Goal: Navigation & Orientation: Find specific page/section

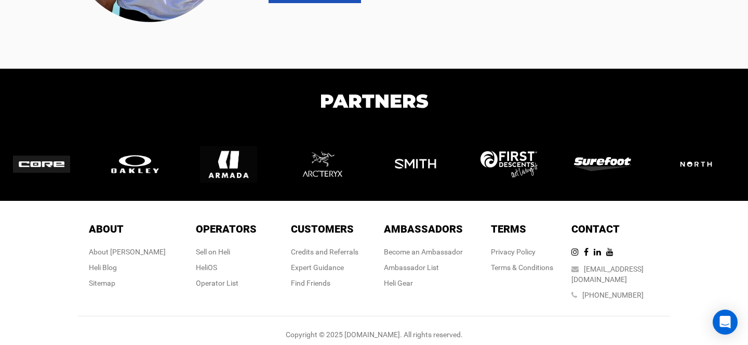
scroll to position [2221, 0]
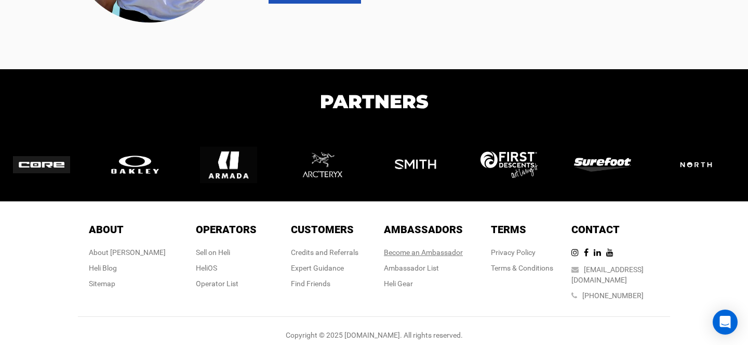
click at [436, 248] on link "Become an Ambassador" at bounding box center [423, 252] width 79 height 8
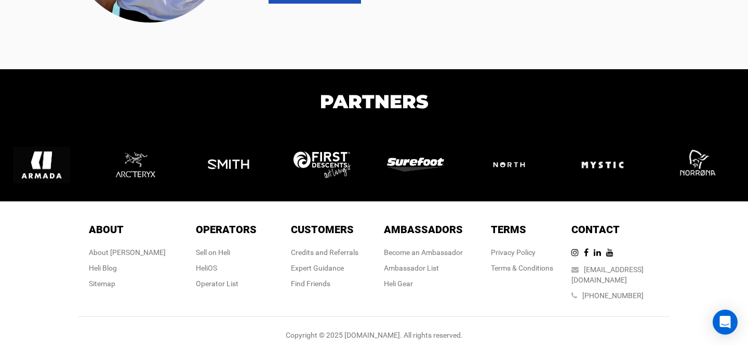
scroll to position [2221, 0]
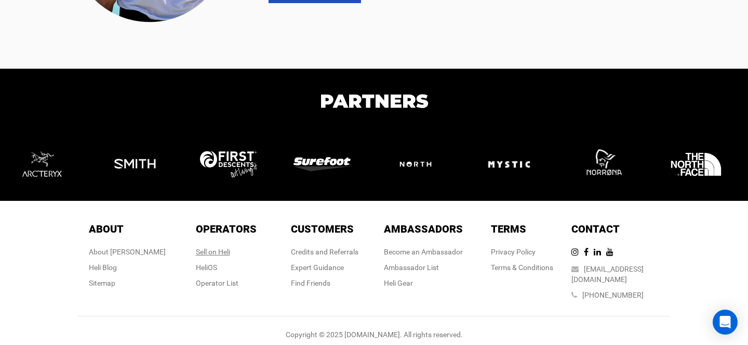
click at [219, 253] on div "Sell on Heli" at bounding box center [226, 251] width 61 height 10
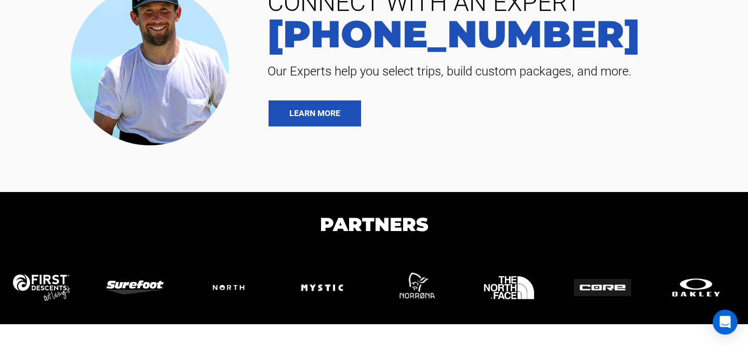
scroll to position [2221, 0]
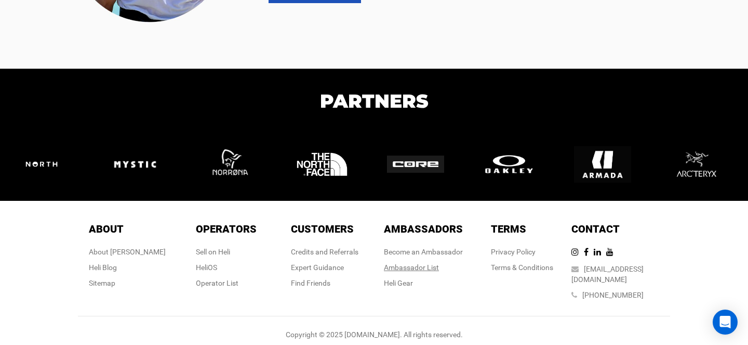
click at [424, 264] on div "Ambassador List" at bounding box center [423, 267] width 79 height 10
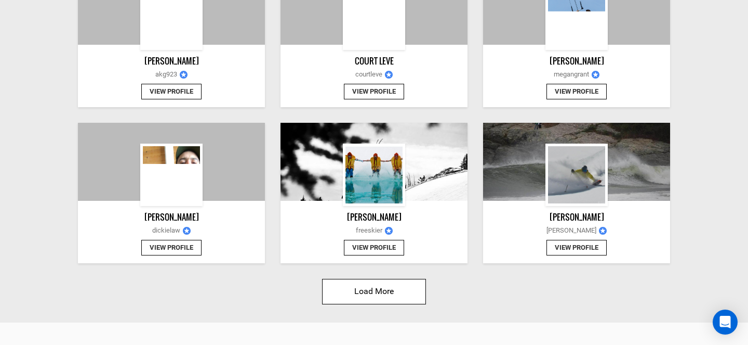
scroll to position [1171, 0]
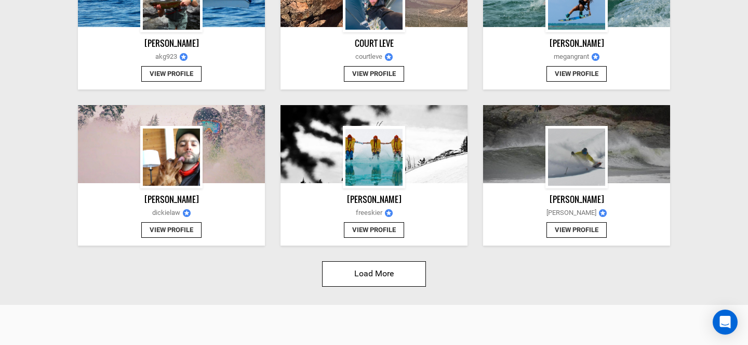
click at [409, 271] on button "Load More" at bounding box center [374, 273] width 104 height 25
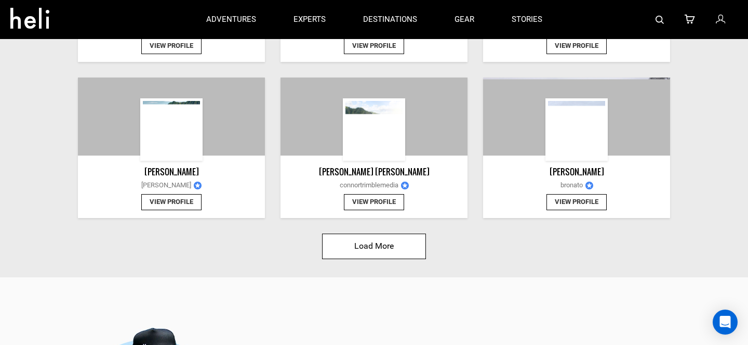
scroll to position [2445, 0]
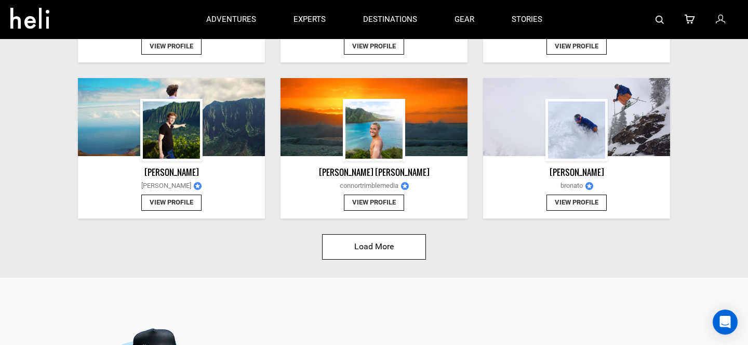
click at [401, 248] on button "Load More" at bounding box center [374, 246] width 104 height 25
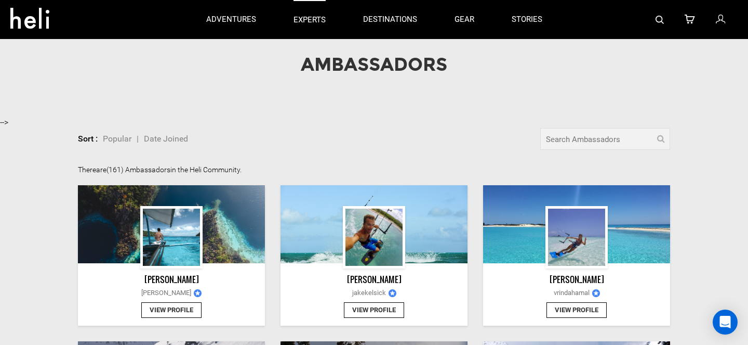
click at [306, 14] on link "experts" at bounding box center [310, 19] width 32 height 39
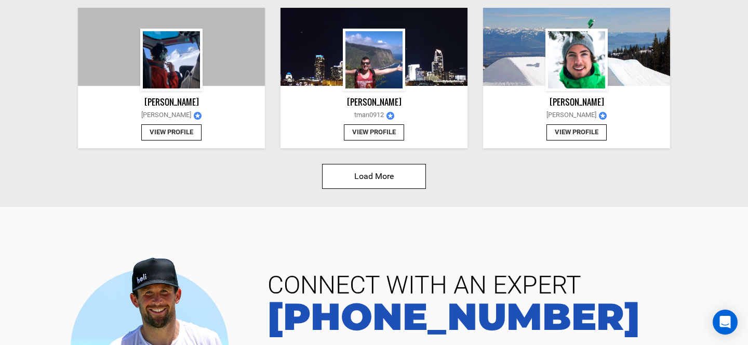
scroll to position [4168, 0]
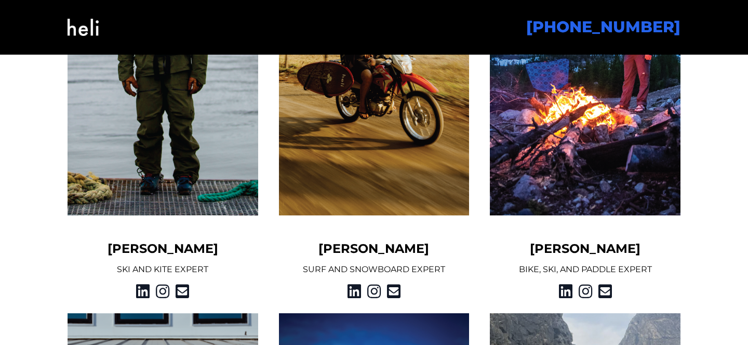
scroll to position [1008, 0]
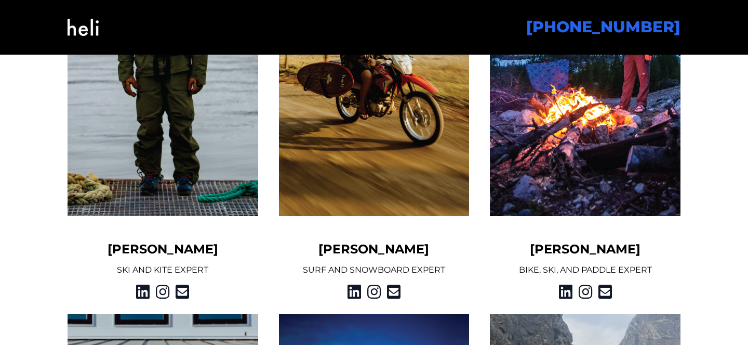
click at [365, 191] on img at bounding box center [374, 60] width 191 height 311
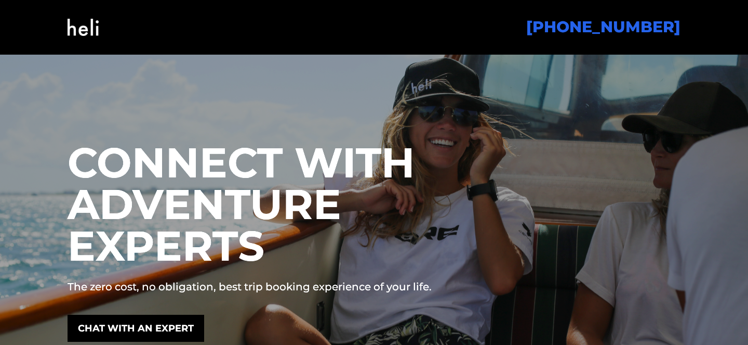
scroll to position [68, 0]
